Goal: Book appointment/travel/reservation

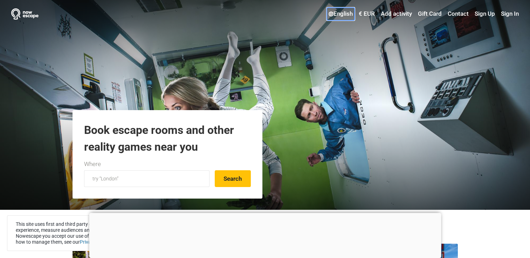
click at [339, 14] on link "English" at bounding box center [341, 14] width 28 height 13
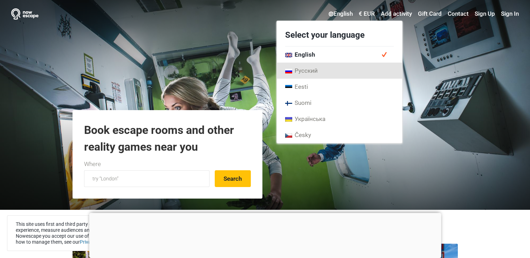
click at [314, 74] on span "Русский" at bounding box center [301, 71] width 33 height 8
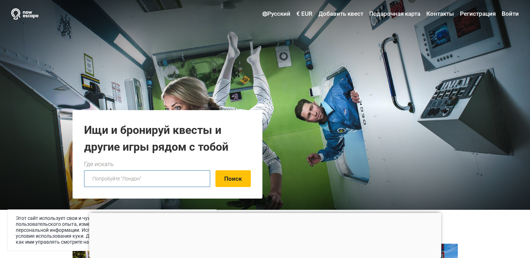
click at [115, 180] on input "text" at bounding box center [147, 179] width 126 height 17
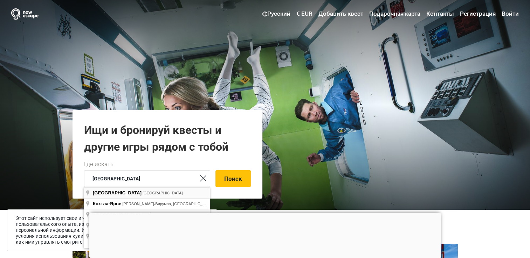
type input "Таллин, Эстония"
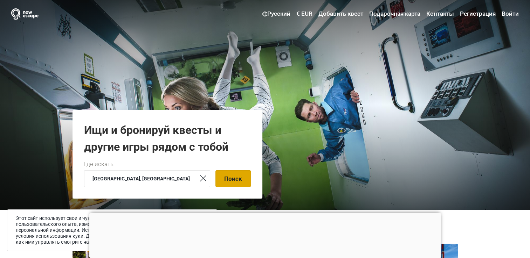
click at [243, 180] on button "Поиск" at bounding box center [232, 179] width 35 height 17
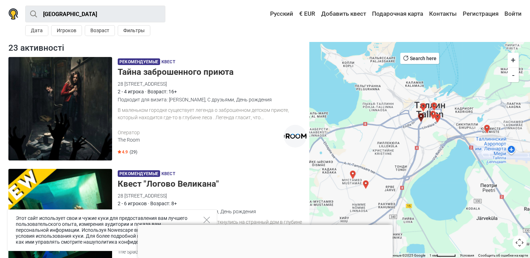
click at [261, 225] on div at bounding box center [265, 225] width 255 height 0
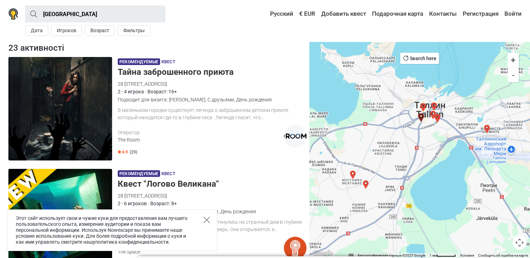
click at [207, 219] on icon "Close" at bounding box center [206, 220] width 6 height 6
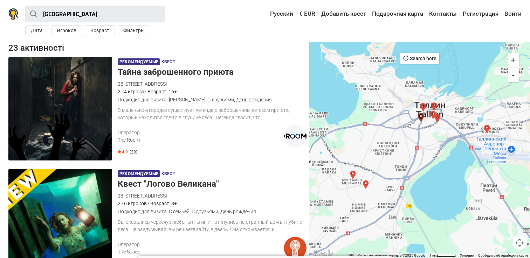
click at [177, 71] on h5 "Тайна заброшенного приюта" at bounding box center [212, 72] width 189 height 10
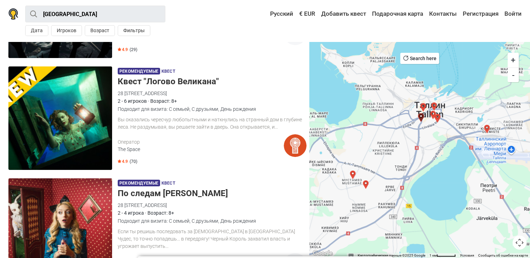
scroll to position [105, 0]
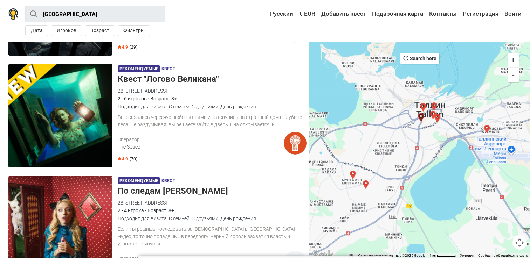
click at [193, 77] on h5 "Квест "Логово Великана"" at bounding box center [212, 79] width 189 height 10
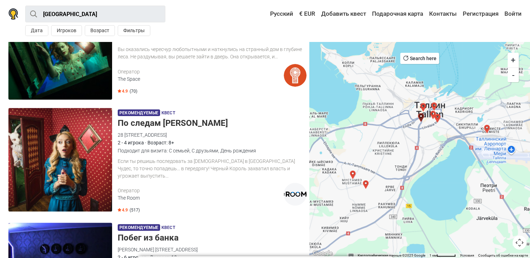
scroll to position [210, 0]
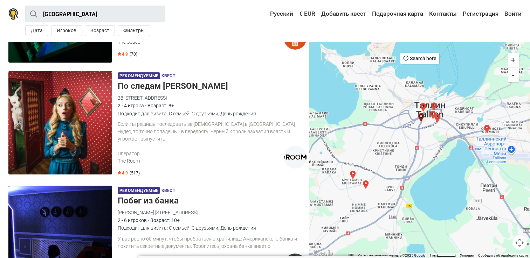
click at [156, 85] on h5 "По следам Алисы" at bounding box center [212, 86] width 189 height 10
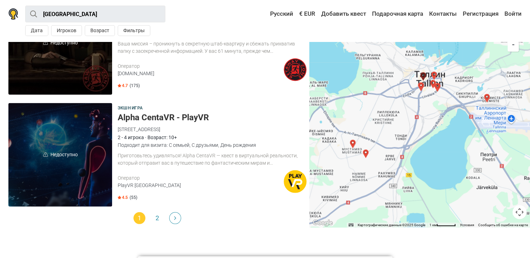
scroll to position [2101, 0]
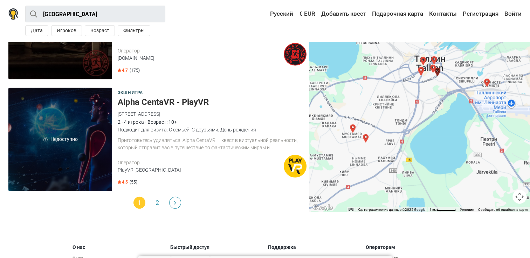
click at [173, 198] on link "Next" at bounding box center [175, 203] width 12 height 12
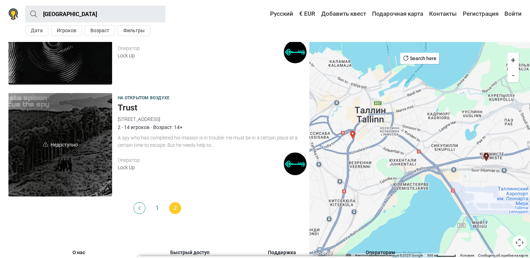
scroll to position [210, 0]
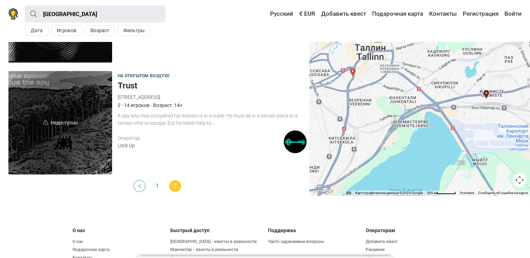
click at [141, 186] on link "Previous" at bounding box center [139, 186] width 12 height 12
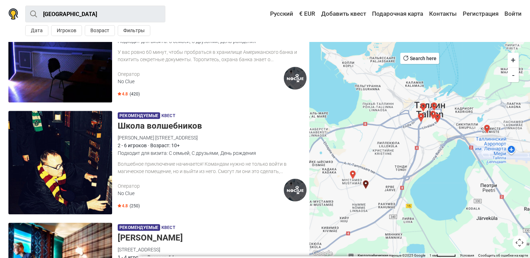
scroll to position [385, 0]
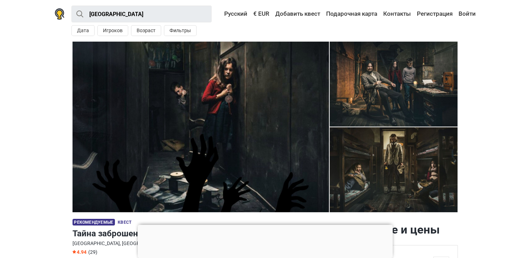
click at [261, 225] on div at bounding box center [265, 225] width 255 height 0
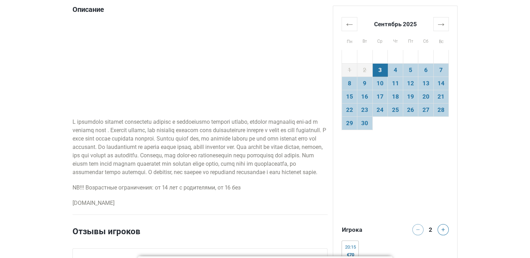
scroll to position [385, 0]
click at [429, 71] on td "6" at bounding box center [425, 69] width 15 height 13
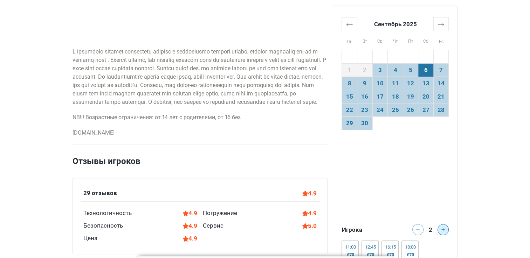
click at [443, 233] on button at bounding box center [442, 229] width 11 height 11
click at [443, 232] on button at bounding box center [442, 229] width 11 height 11
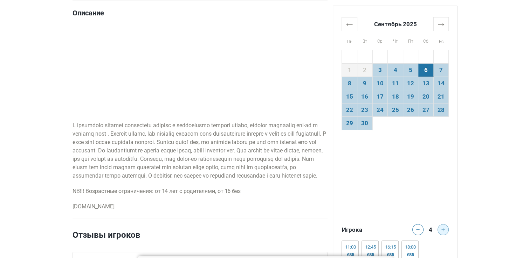
scroll to position [385, 0]
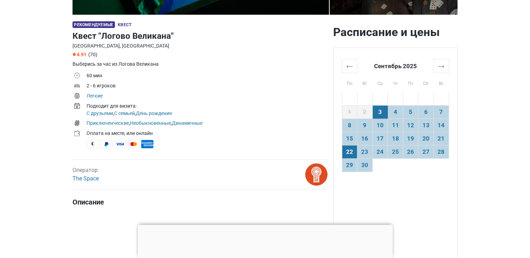
scroll to position [210, 0]
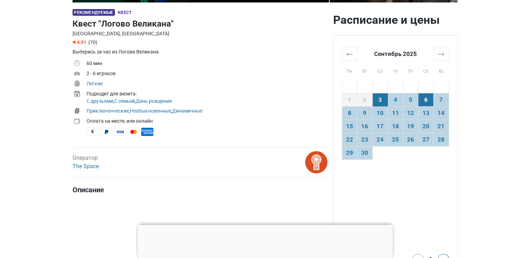
click at [425, 103] on td "6" at bounding box center [425, 99] width 15 height 13
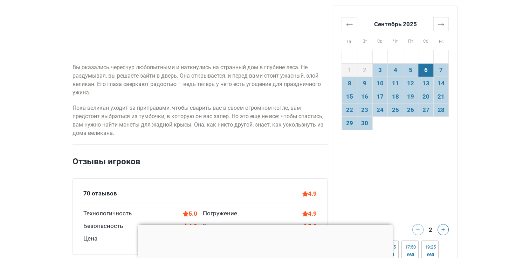
scroll to position [455, 0]
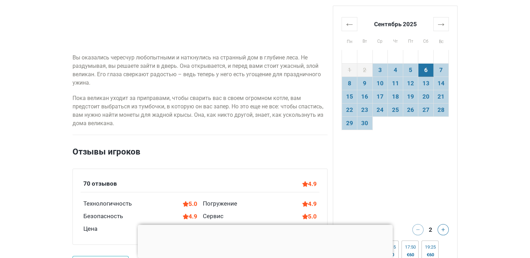
click at [266, 225] on div at bounding box center [265, 225] width 255 height 0
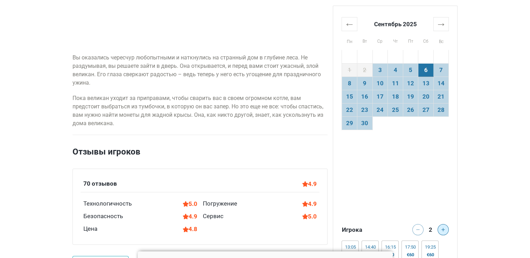
click at [444, 232] on button at bounding box center [442, 229] width 11 height 11
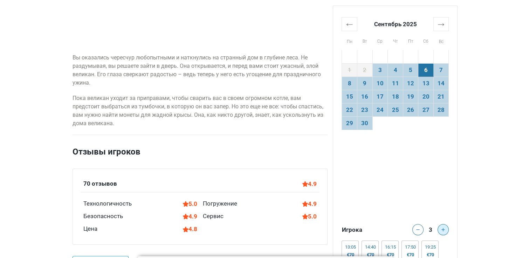
click at [444, 232] on button at bounding box center [442, 229] width 11 height 11
click at [416, 232] on button at bounding box center [417, 229] width 11 height 11
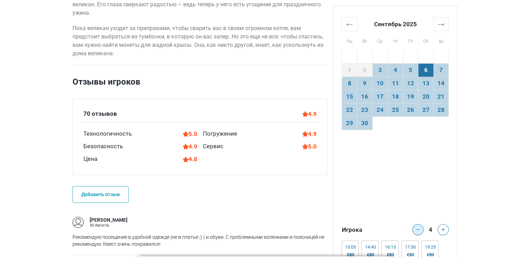
click at [419, 230] on icon at bounding box center [418, 230] width 4 height 4
click at [420, 230] on button at bounding box center [417, 229] width 11 height 11
click at [444, 231] on icon at bounding box center [443, 230] width 4 height 4
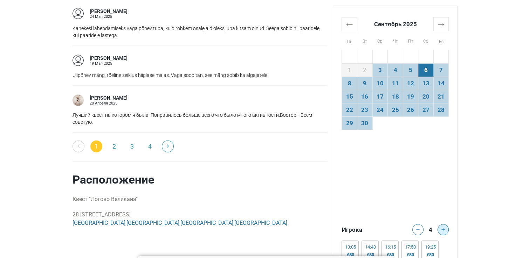
scroll to position [1541, 0]
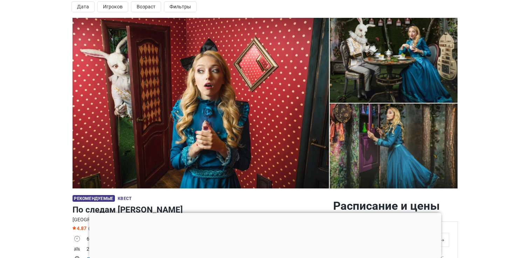
scroll to position [35, 0]
